Goal: Information Seeking & Learning: Learn about a topic

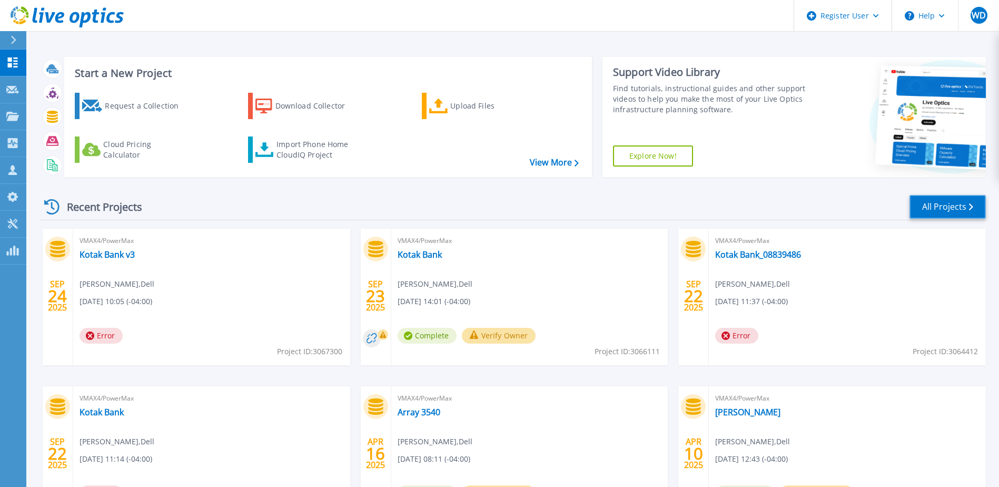
click at [964, 203] on link "All Projects" at bounding box center [947, 207] width 76 height 24
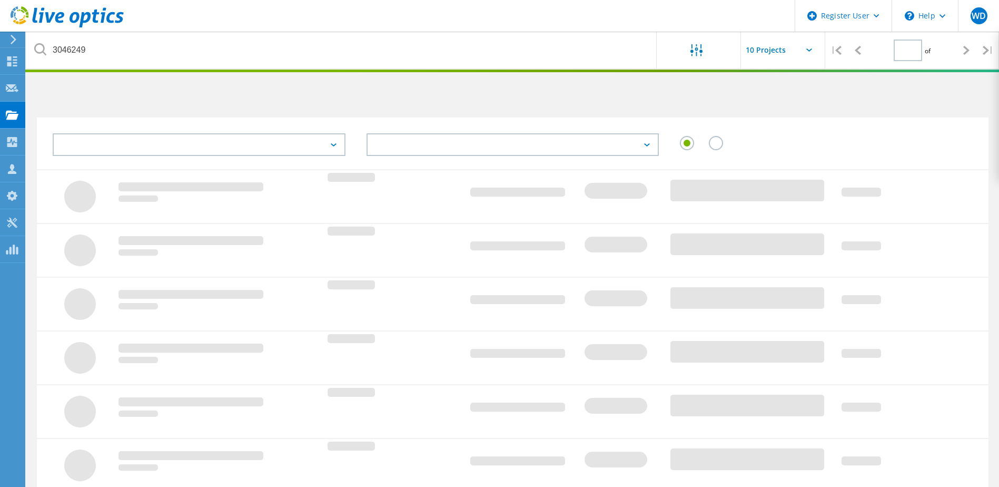
type input "1"
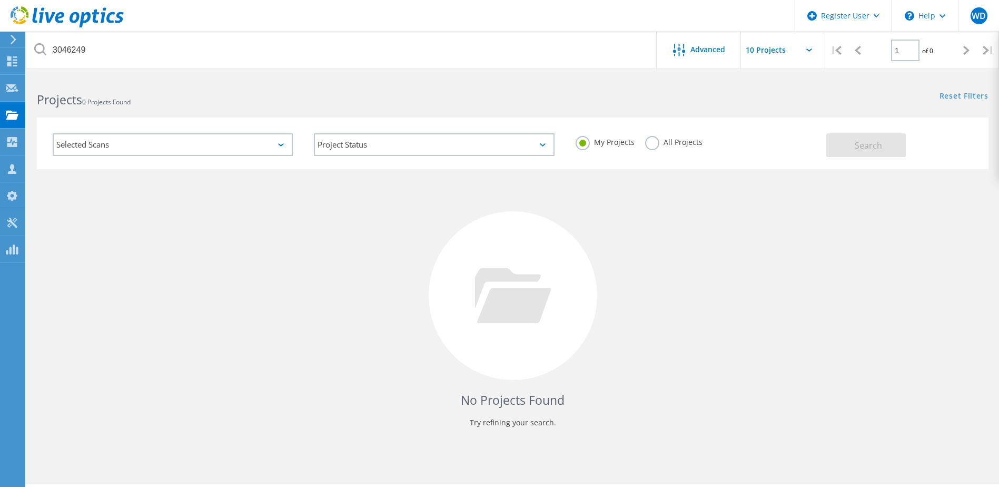
click at [653, 143] on label "All Projects" at bounding box center [673, 141] width 57 height 10
click at [0, 0] on input "All Projects" at bounding box center [0, 0] width 0 height 0
click at [863, 145] on span "Search" at bounding box center [868, 146] width 27 height 12
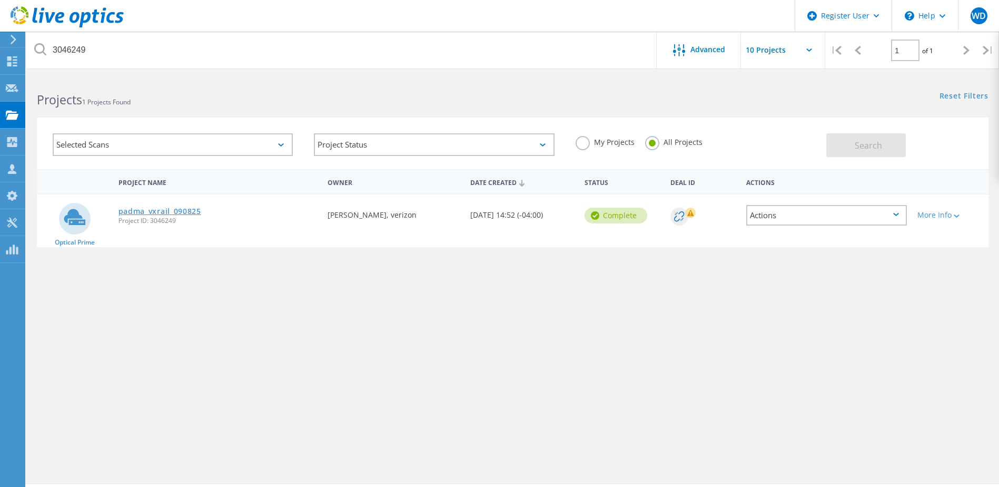
click at [170, 212] on link "padma_vxrail_090825" at bounding box center [159, 210] width 83 height 7
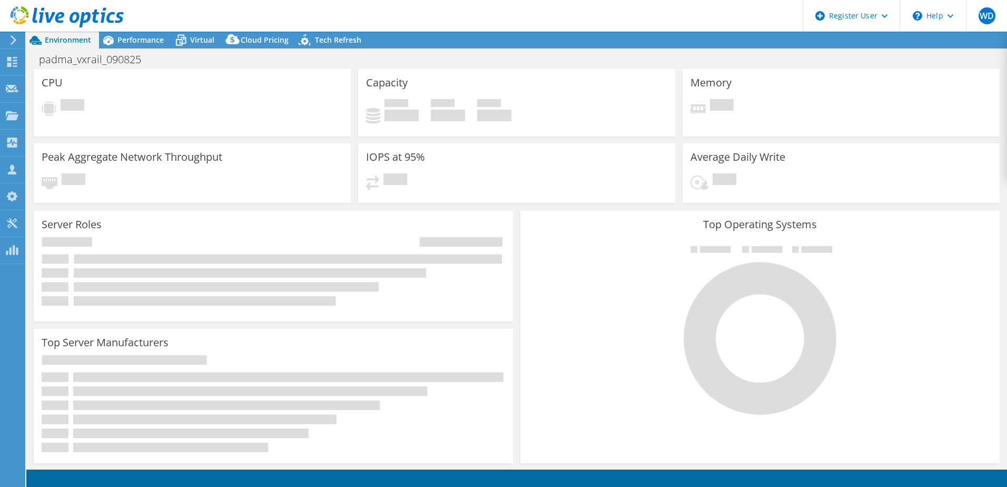
select select "USD"
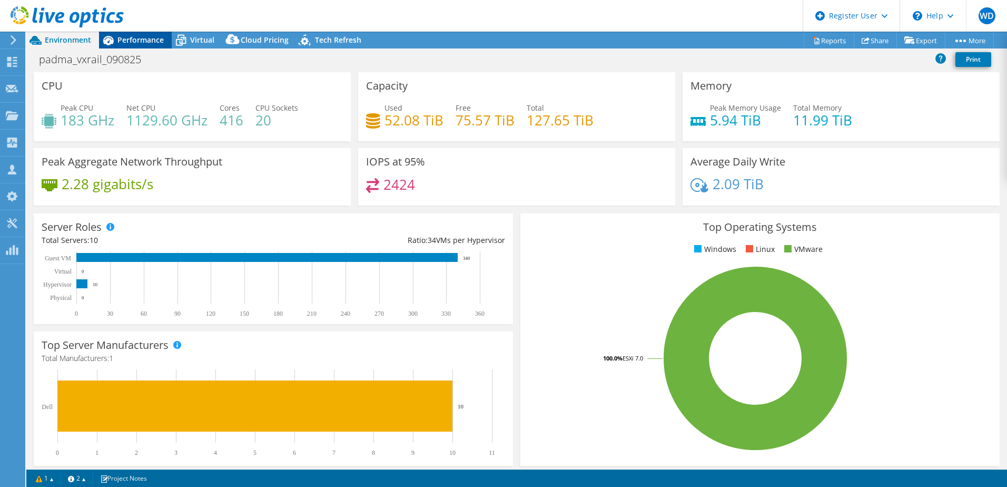
click at [145, 45] on div "Performance" at bounding box center [135, 40] width 73 height 17
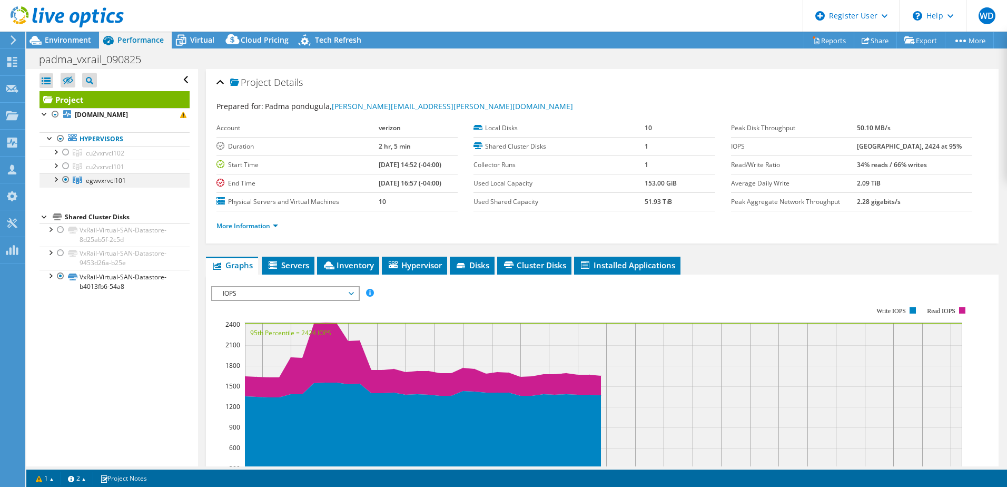
click at [66, 180] on div at bounding box center [66, 179] width 11 height 13
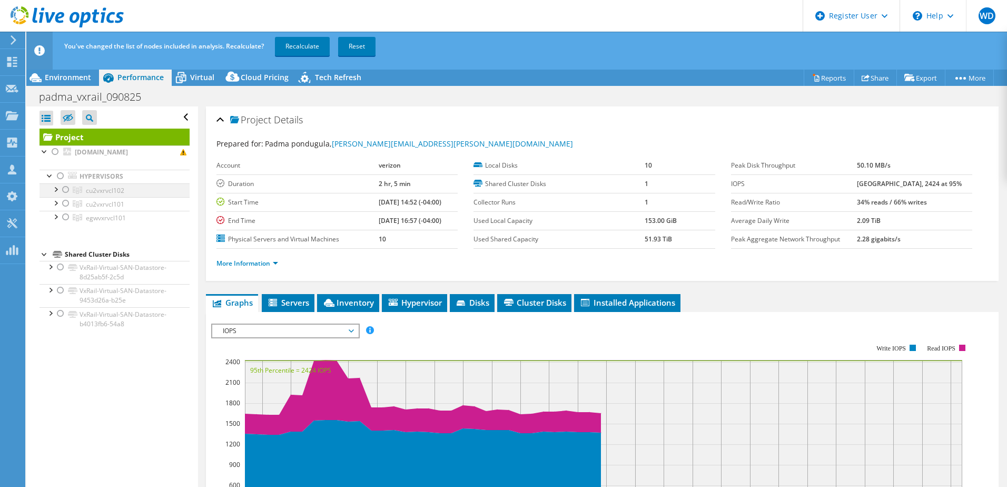
click at [65, 189] on div at bounding box center [66, 189] width 11 height 13
click at [65, 202] on div at bounding box center [66, 203] width 11 height 13
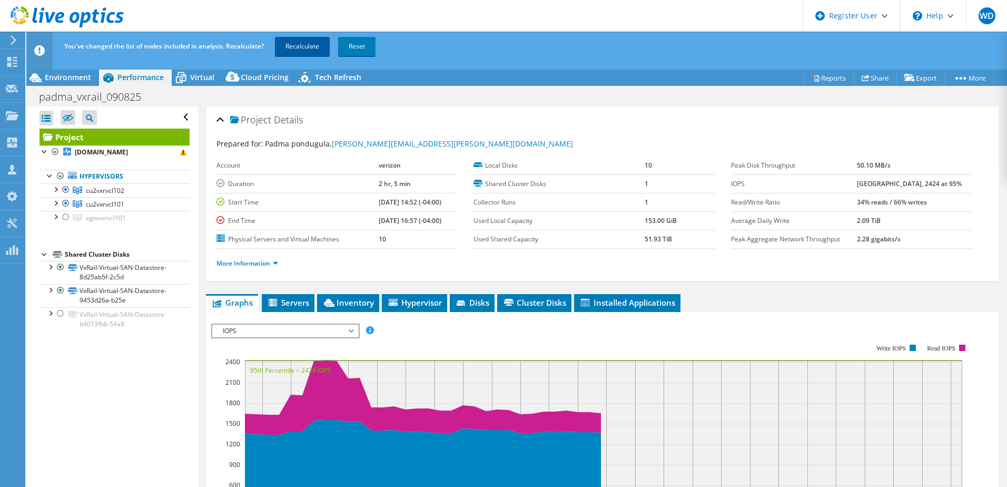
click at [301, 47] on link "Recalculate" at bounding box center [302, 46] width 55 height 19
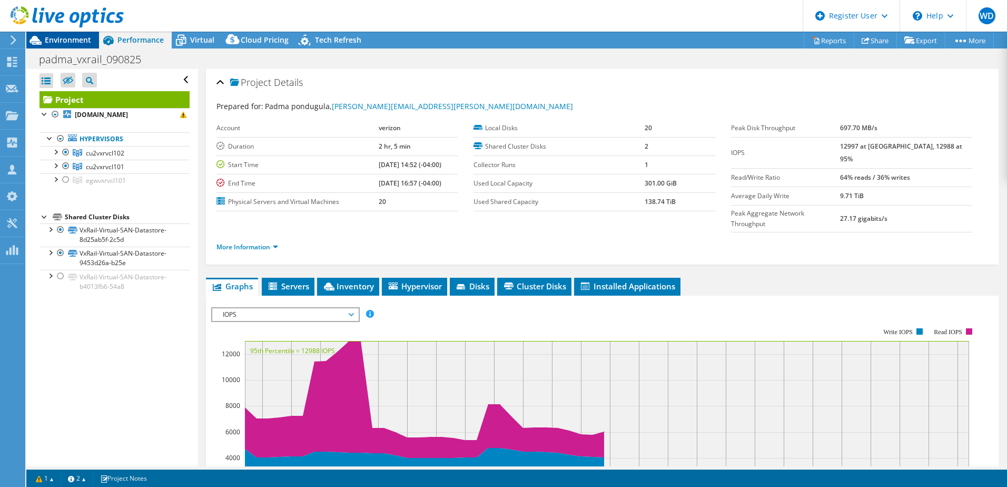
click at [72, 44] on span "Environment" at bounding box center [68, 40] width 46 height 10
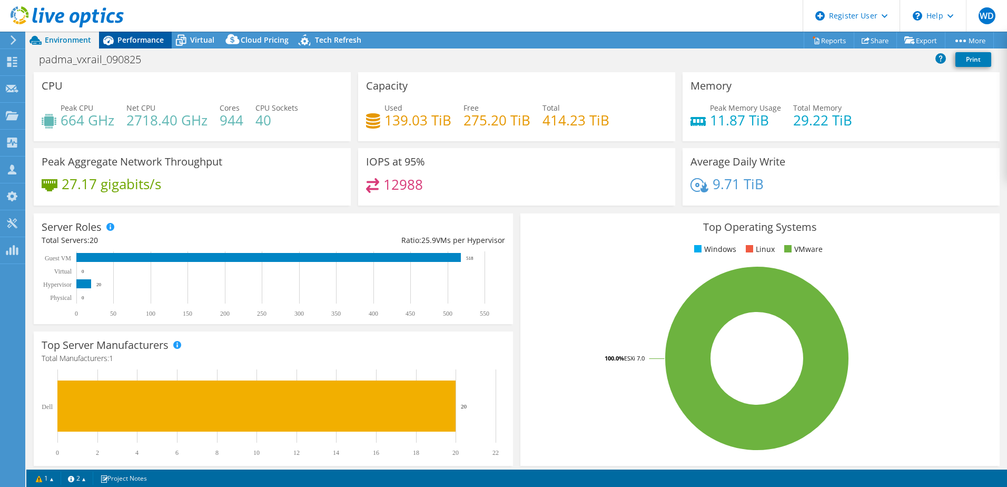
click at [123, 37] on span "Performance" at bounding box center [140, 40] width 46 height 10
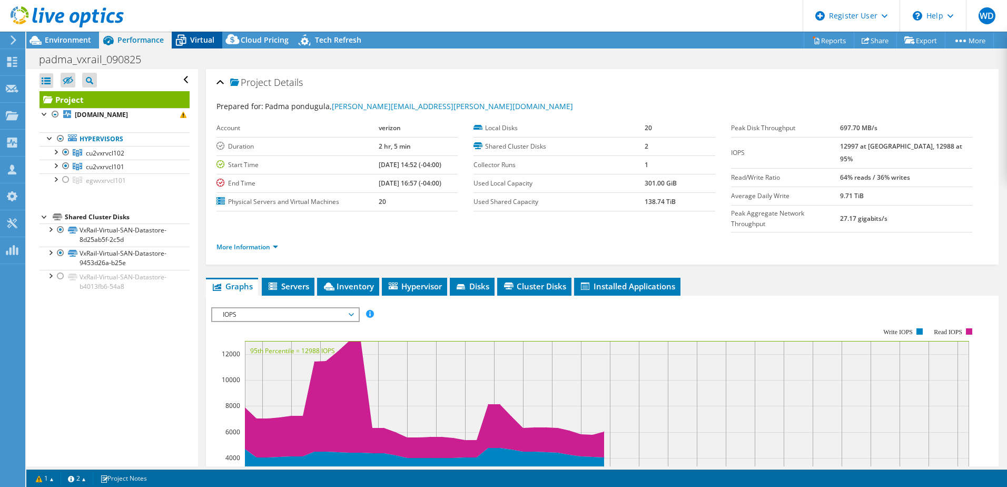
click at [206, 41] on span "Virtual" at bounding box center [202, 40] width 24 height 10
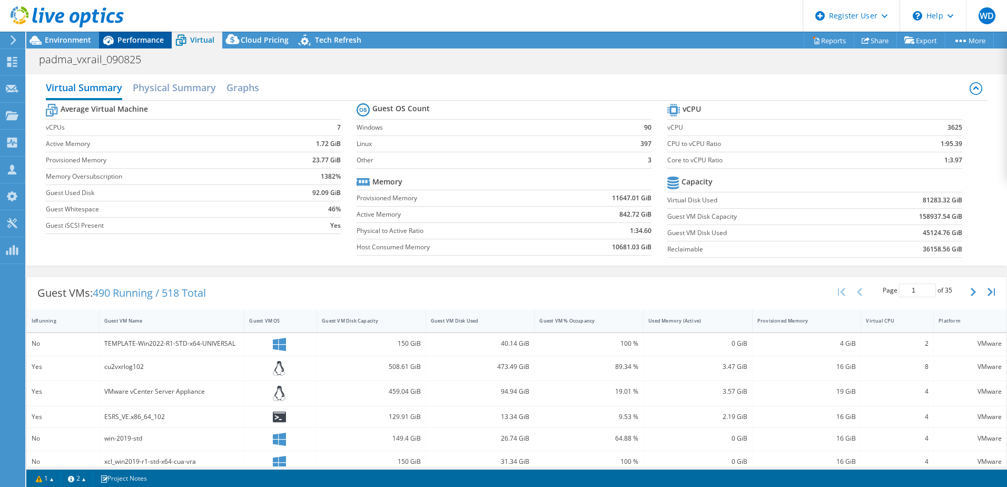
click at [129, 42] on span "Performance" at bounding box center [140, 40] width 46 height 10
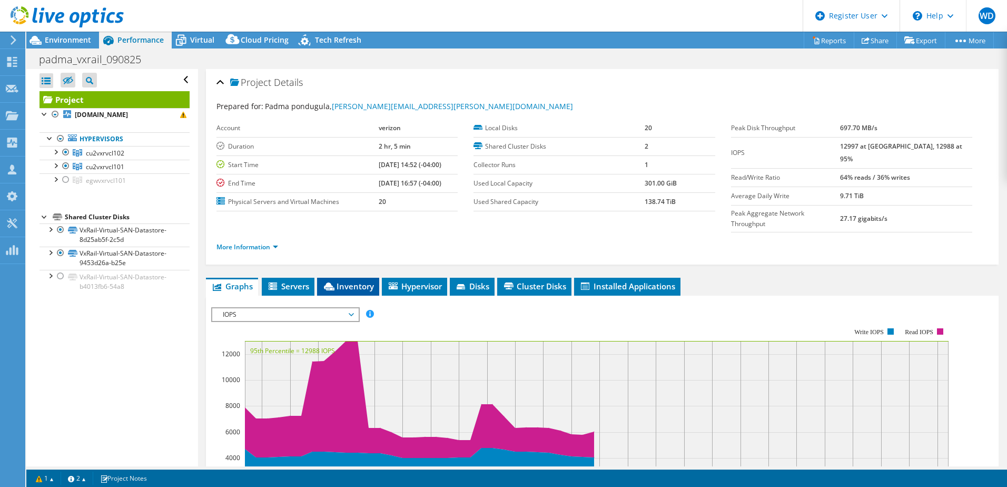
click at [352, 281] on span "Inventory" at bounding box center [348, 286] width 52 height 11
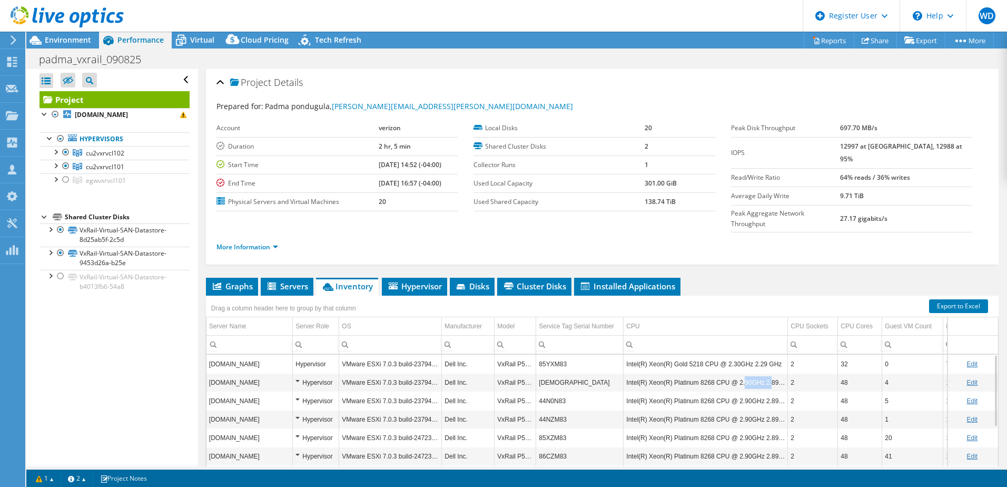
drag, startPoint x: 739, startPoint y: 366, endPoint x: 781, endPoint y: 360, distance: 42.5
click at [781, 373] on td "Intel(R) Xeon(R) Platinum 8268 CPU @ 2.90GHz 2.89 GHz" at bounding box center [705, 382] width 164 height 18
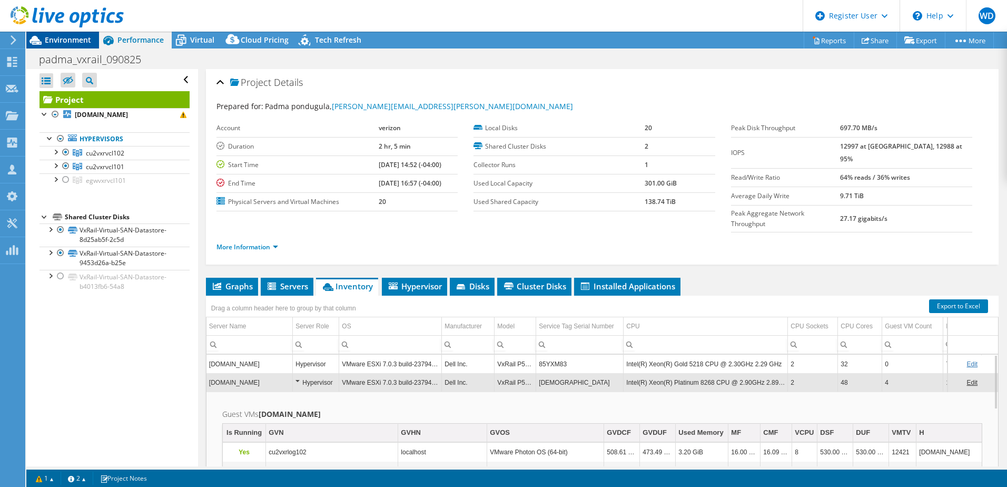
click at [70, 41] on span "Environment" at bounding box center [68, 40] width 46 height 10
